Goal: Obtain resource: Download file/media

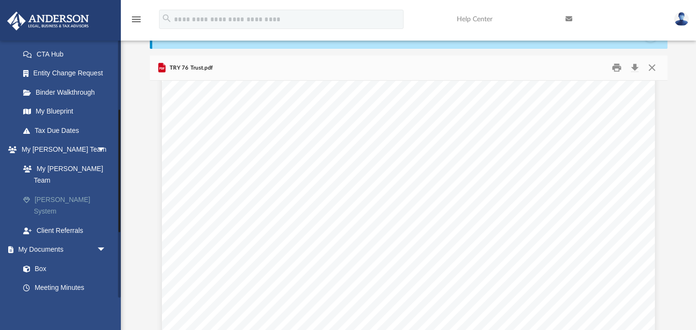
scroll to position [156, 0]
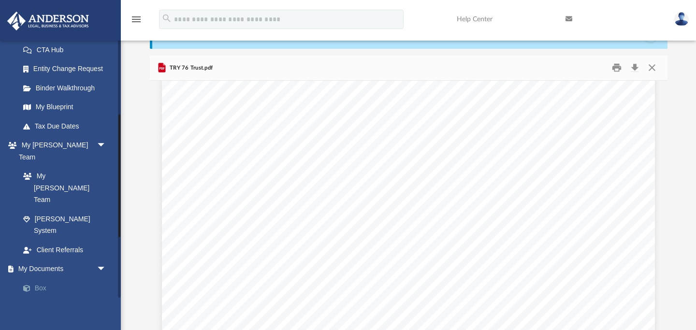
click at [48, 278] on link "Box" at bounding box center [67, 287] width 107 height 19
click at [44, 278] on link "Box" at bounding box center [67, 287] width 107 height 19
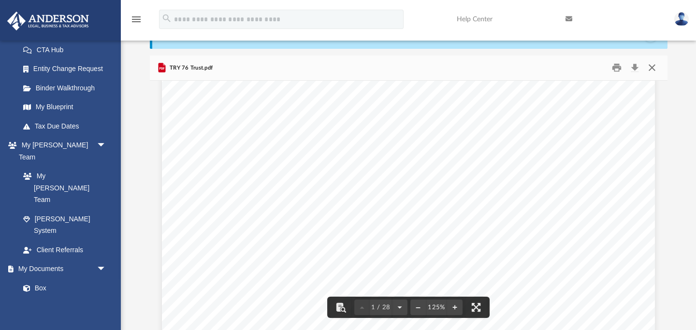
click at [651, 67] on button "Close" at bounding box center [651, 67] width 17 height 15
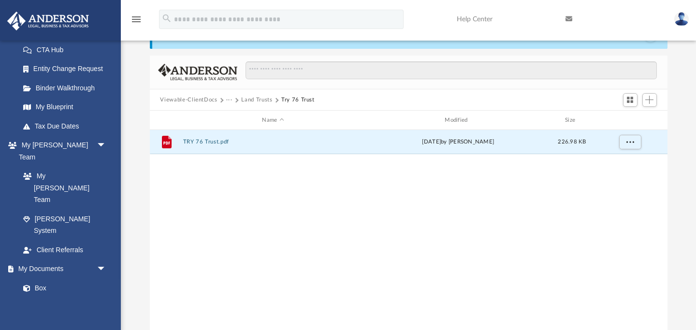
click at [190, 99] on button "Viewable-ClientDocs" at bounding box center [188, 100] width 57 height 9
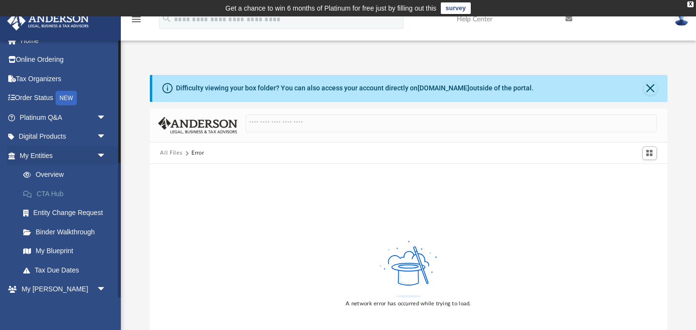
scroll to position [0, 0]
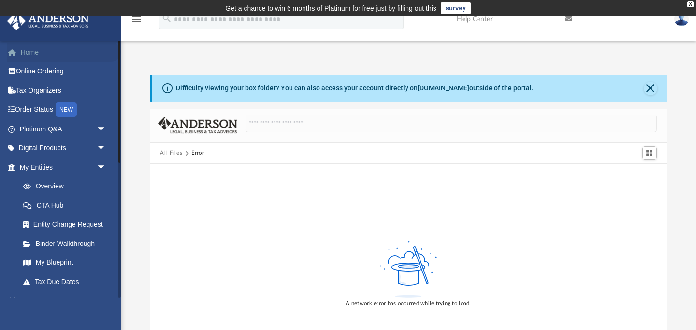
click at [33, 56] on link "Home" at bounding box center [64, 52] width 114 height 19
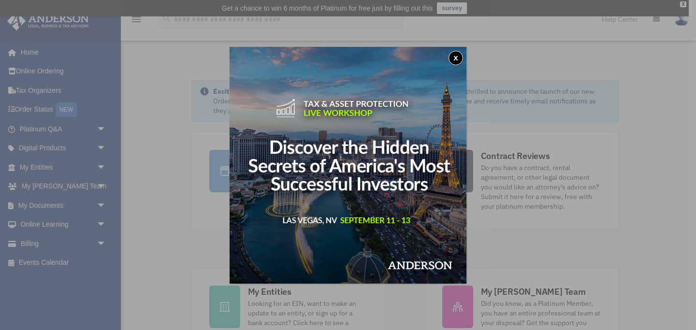
click at [140, 237] on div "x" at bounding box center [348, 165] width 696 height 330
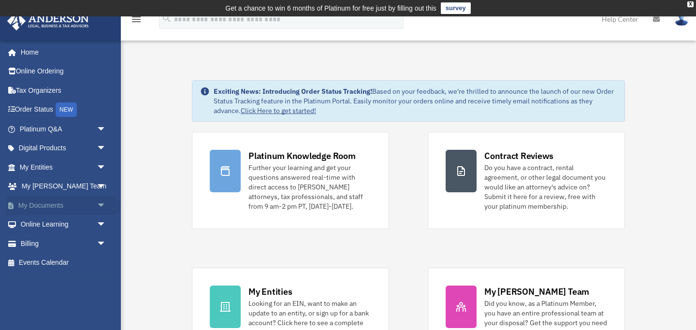
click at [75, 207] on link "My Documents arrow_drop_down" at bounding box center [64, 205] width 114 height 19
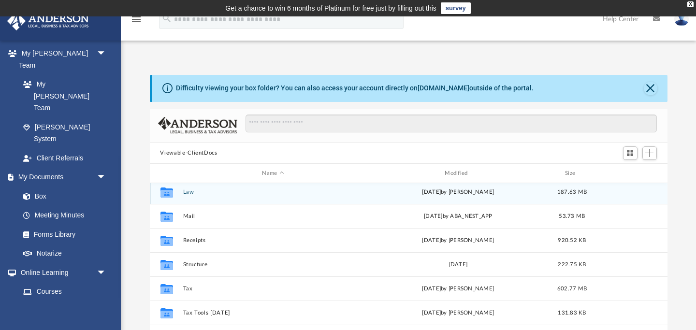
scroll to position [76, 0]
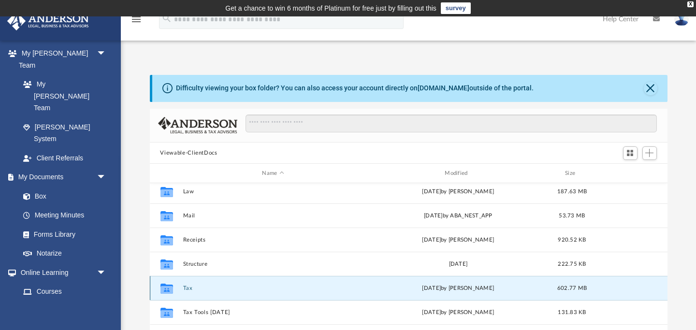
click at [186, 287] on button "Tax" at bounding box center [273, 288] width 181 height 6
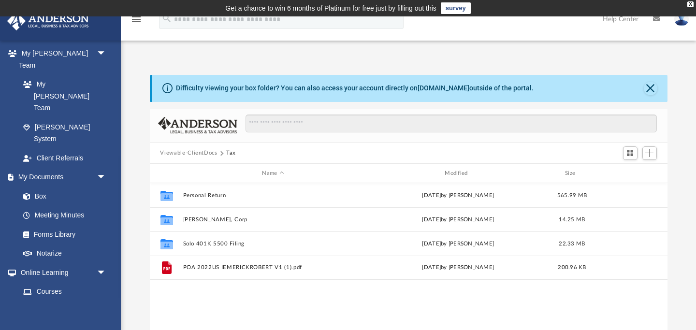
scroll to position [0, 0]
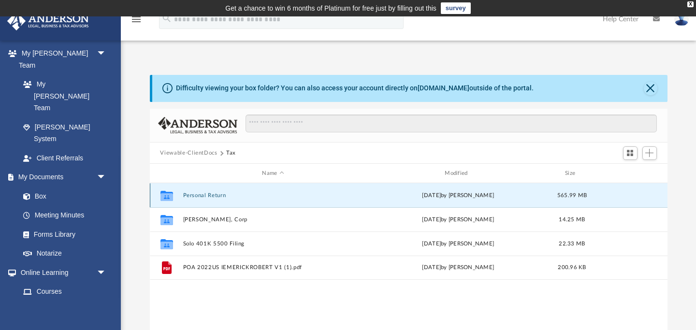
click at [202, 194] on button "Personal Return" at bounding box center [273, 195] width 181 height 6
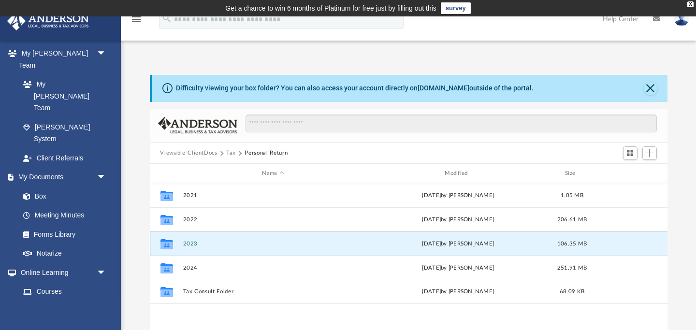
click at [194, 244] on button "2023" at bounding box center [273, 244] width 181 height 6
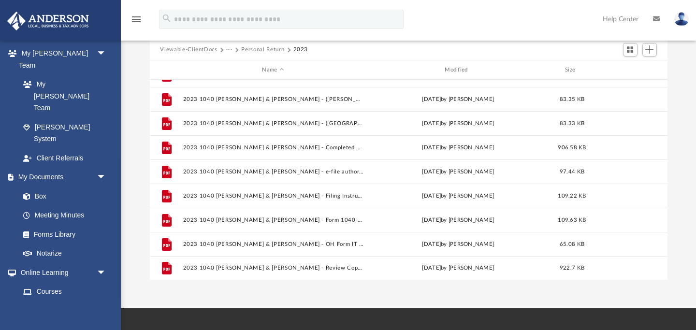
scroll to position [104, 0]
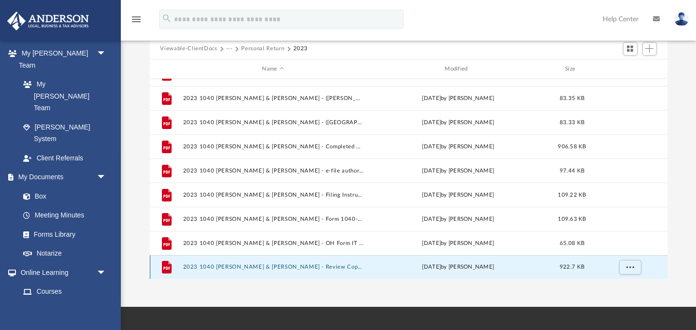
click at [240, 267] on button "2023 1040 [PERSON_NAME] & [PERSON_NAME] - Review Copy.pdf" at bounding box center [273, 267] width 181 height 6
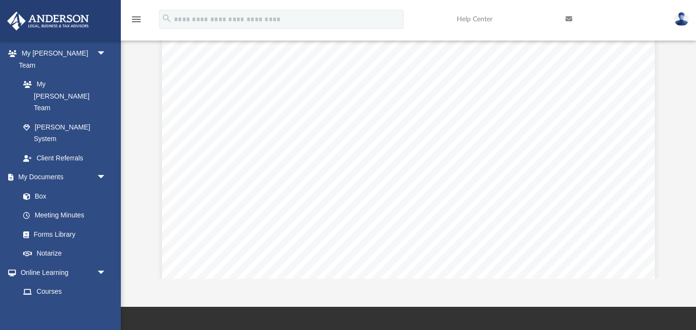
scroll to position [1827, 0]
